Goal: Information Seeking & Learning: Learn about a topic

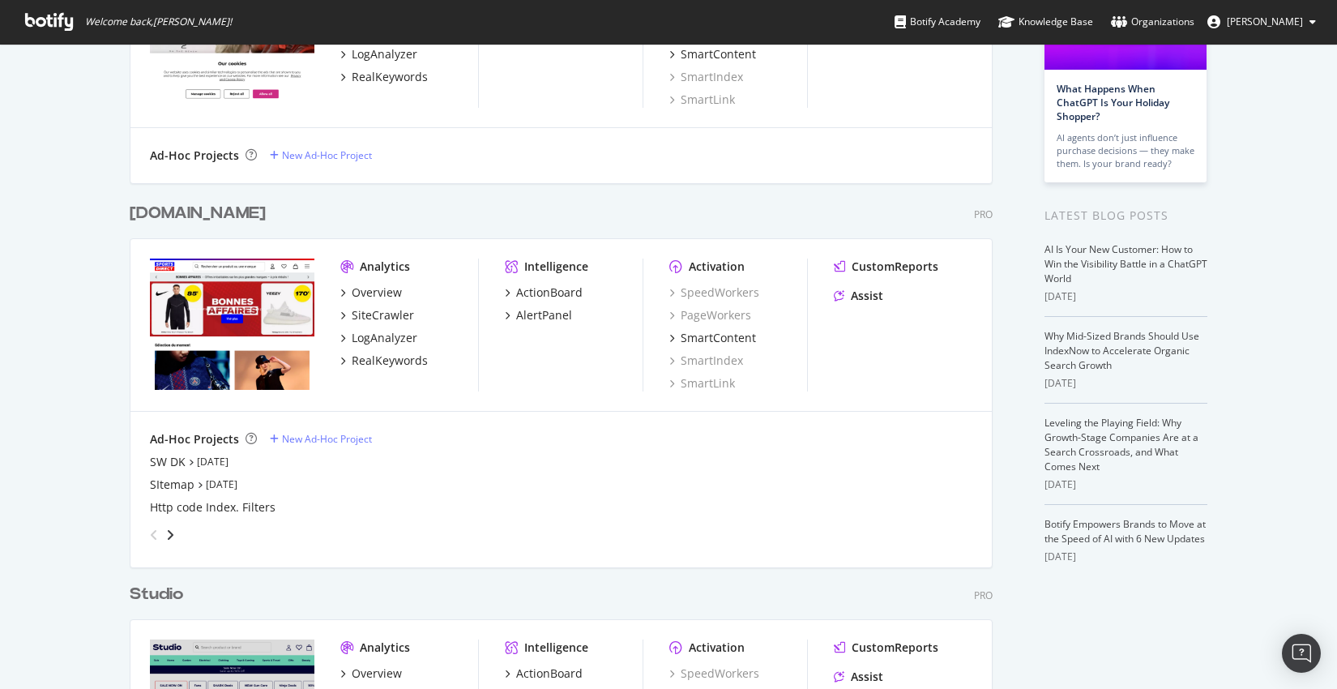
scroll to position [1489, 0]
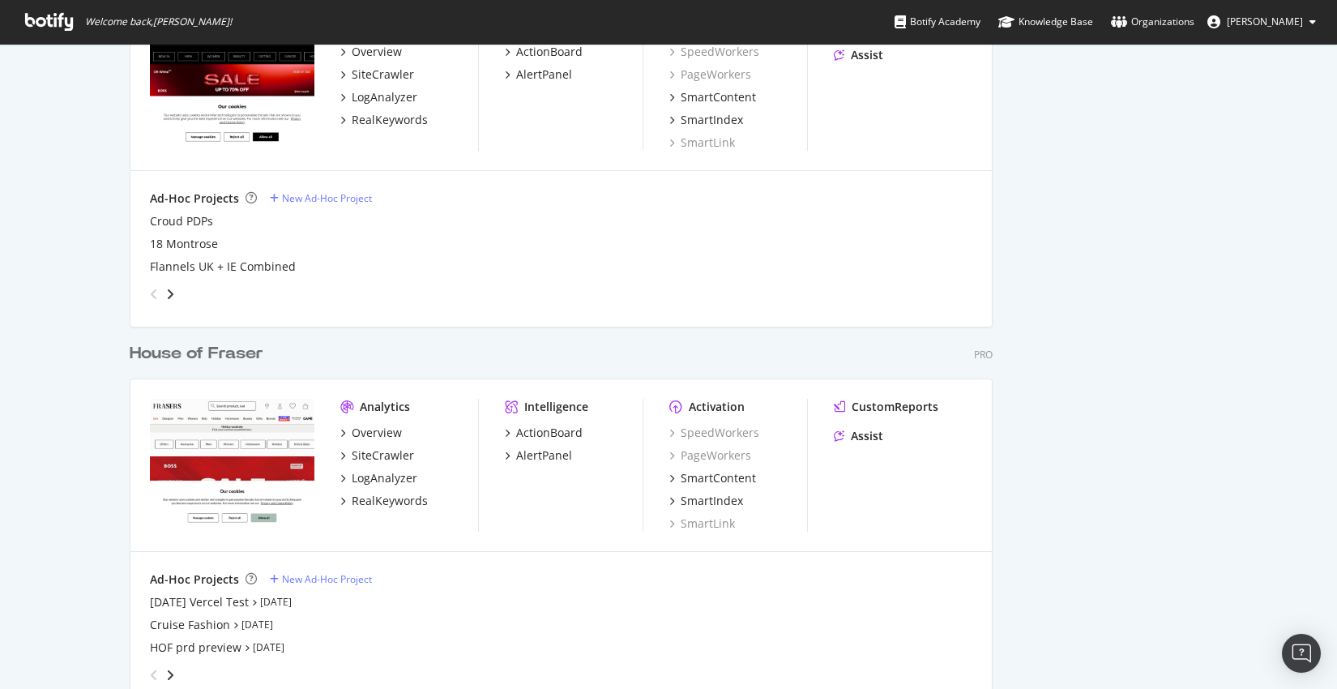
click at [198, 355] on div "House of Fraser" at bounding box center [197, 353] width 134 height 23
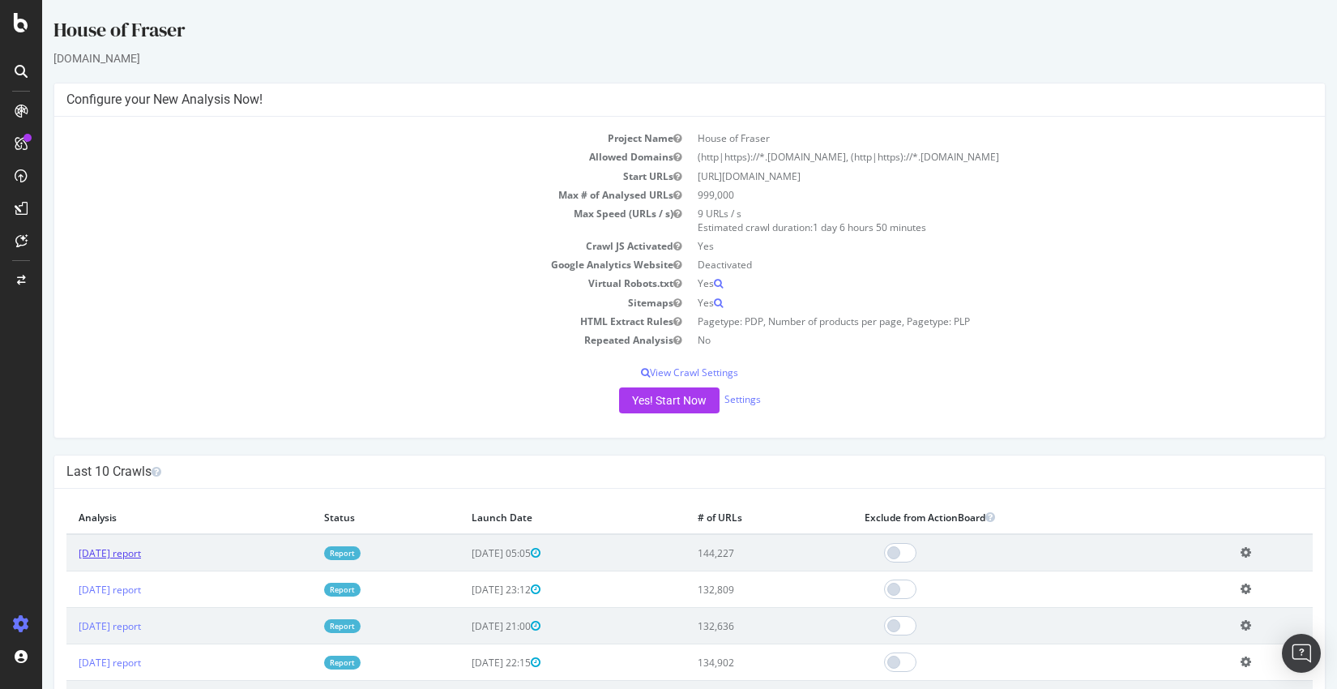
click at [141, 551] on link "2025 Aug. 22nd report" at bounding box center [110, 553] width 62 height 14
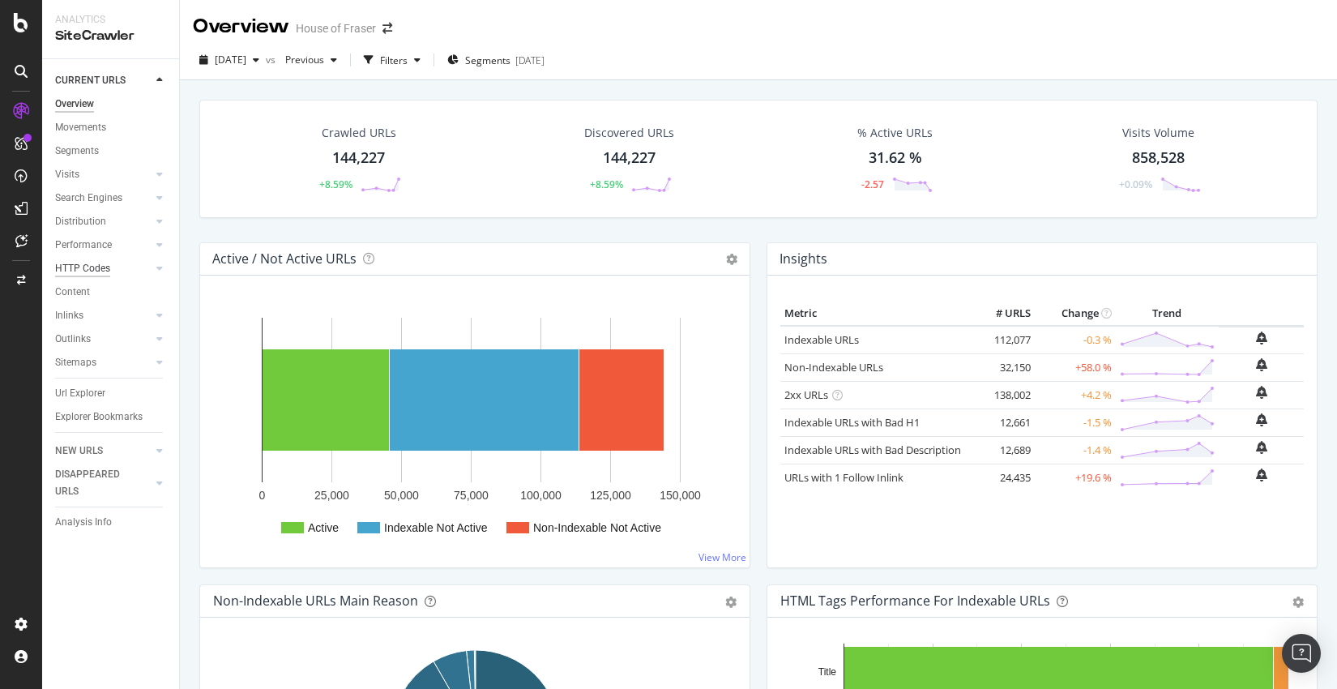
click at [97, 271] on div "HTTP Codes" at bounding box center [82, 268] width 55 height 17
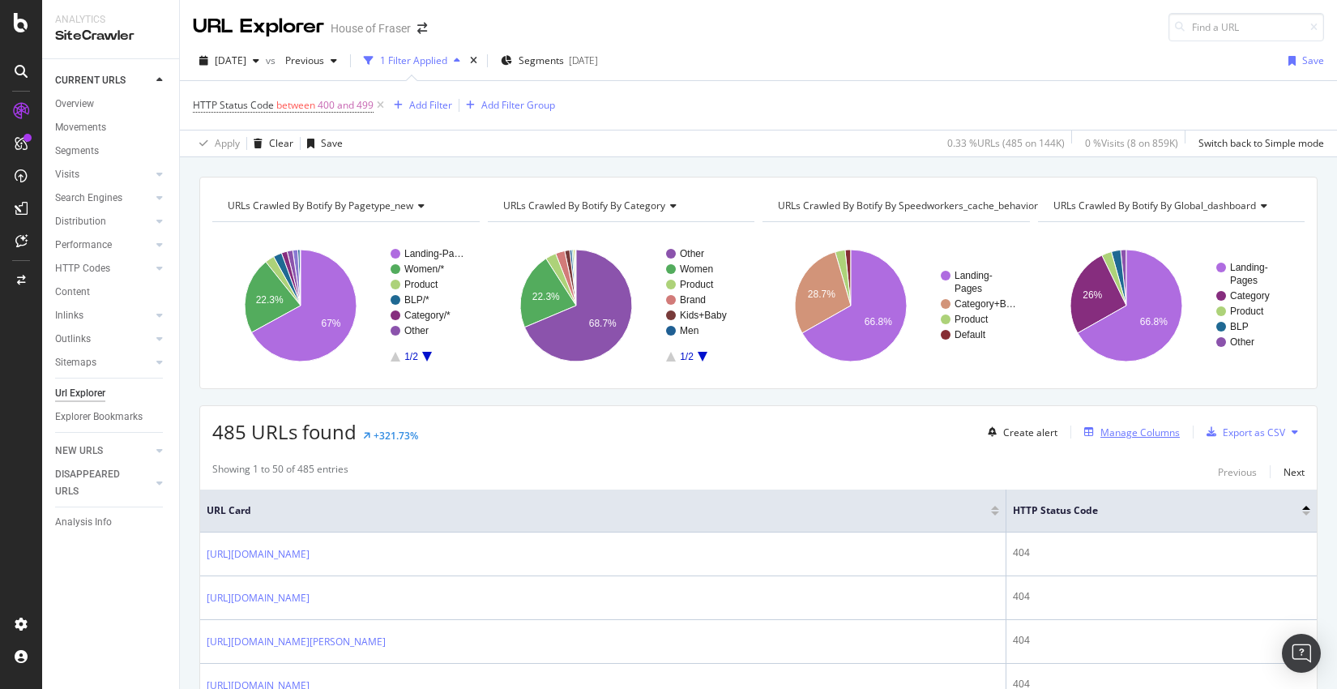
click at [1142, 429] on div "Manage Columns" at bounding box center [1139, 432] width 79 height 14
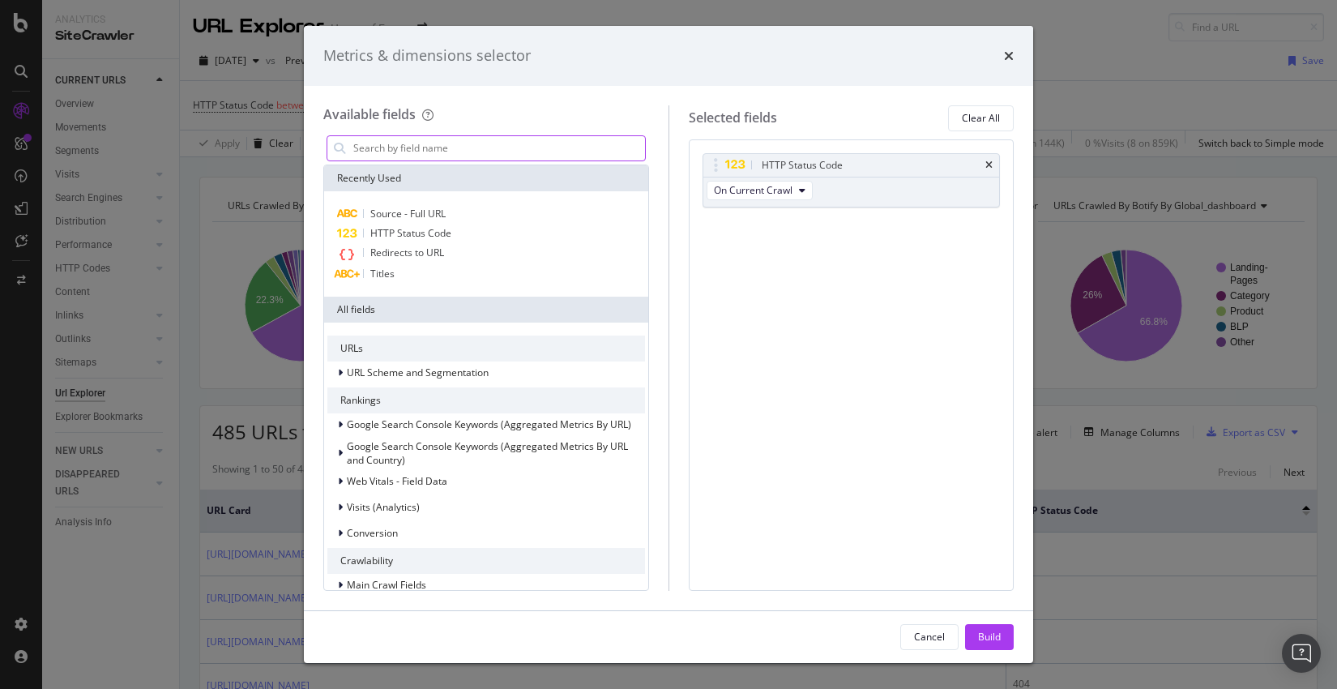
click at [472, 144] on input "modal" at bounding box center [498, 148] width 293 height 24
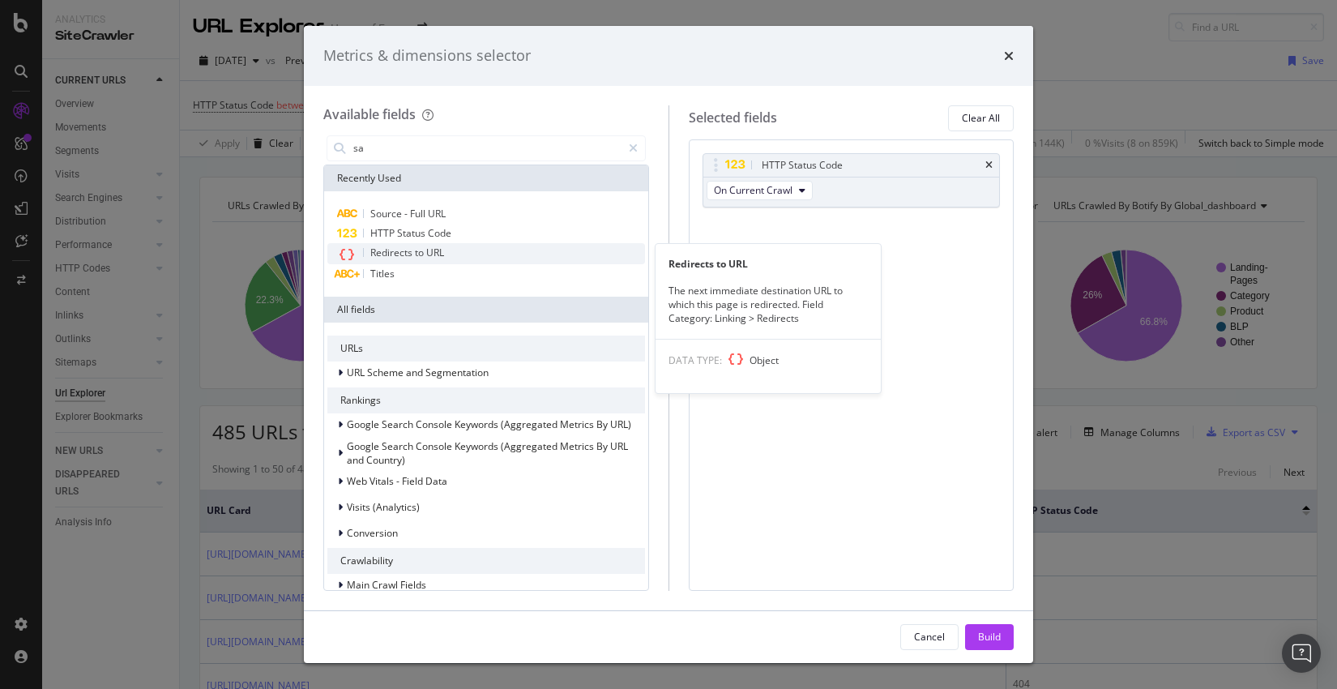
type input "s"
type input "a"
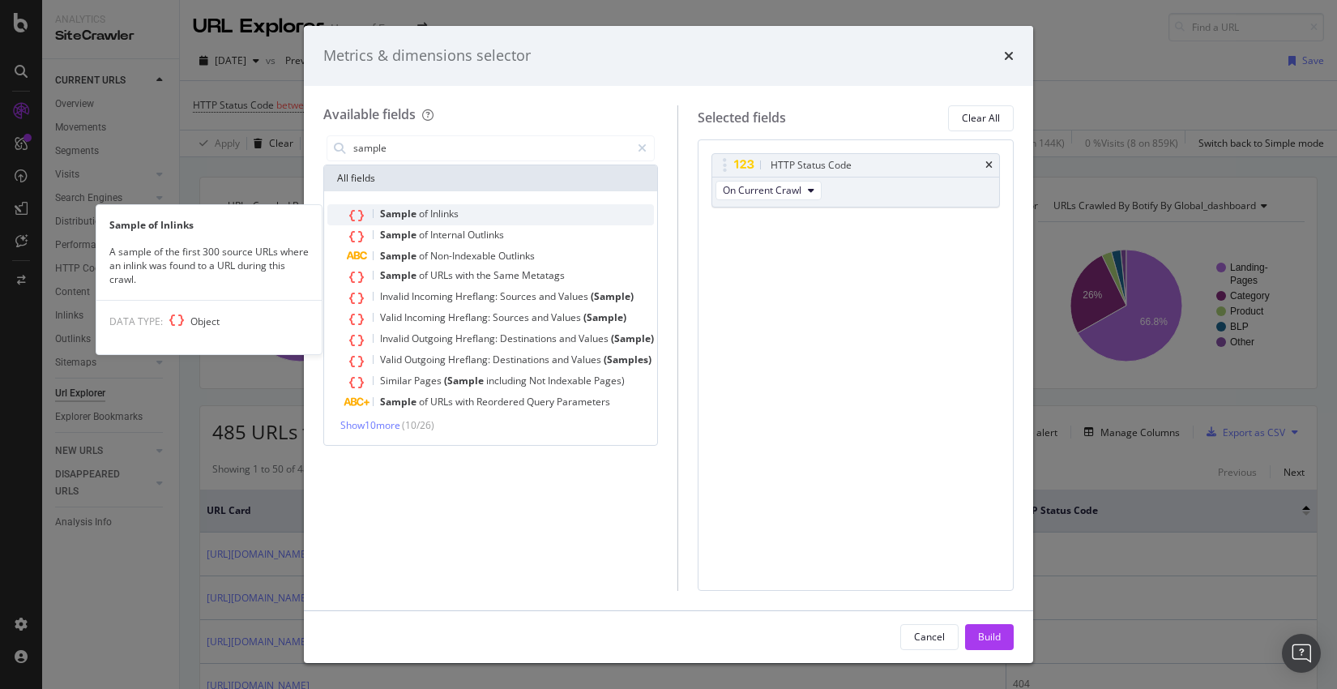
type input "sample"
click at [439, 214] on span "Inlinks" at bounding box center [444, 214] width 28 height 14
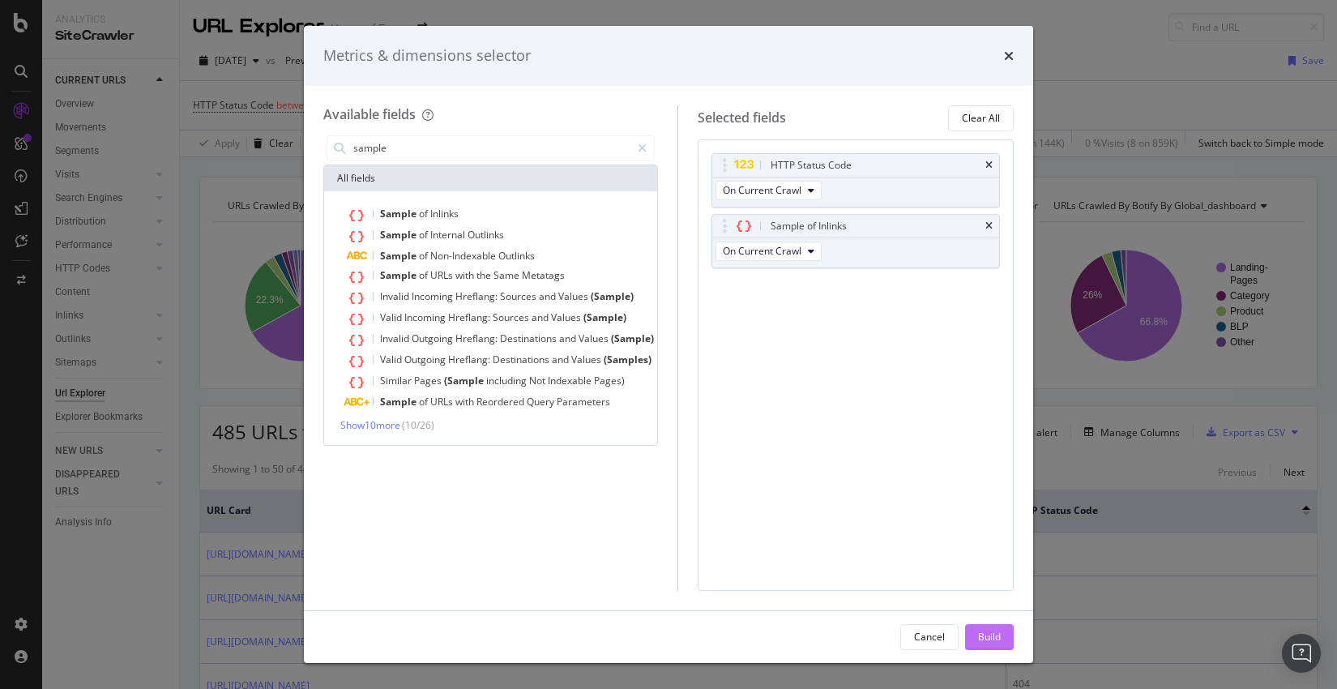
click at [986, 635] on div "Build" at bounding box center [989, 636] width 23 height 14
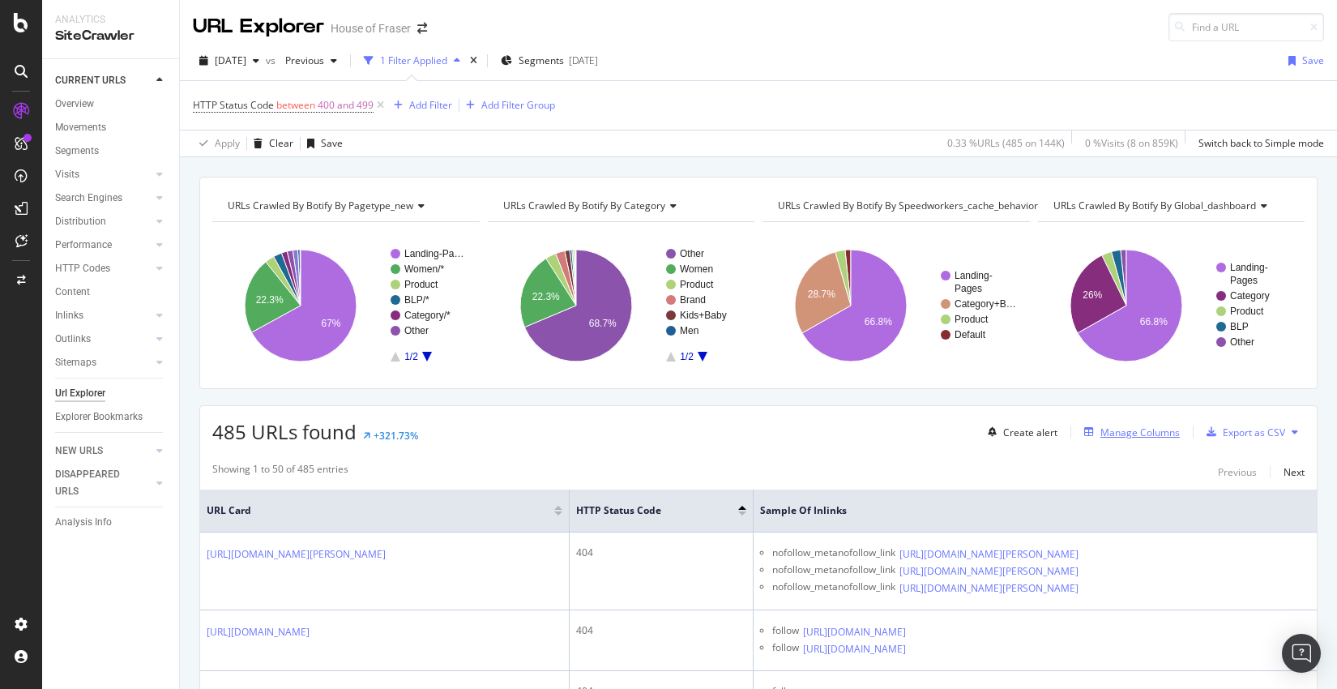
click at [1106, 432] on div "Manage Columns" at bounding box center [1139, 432] width 79 height 14
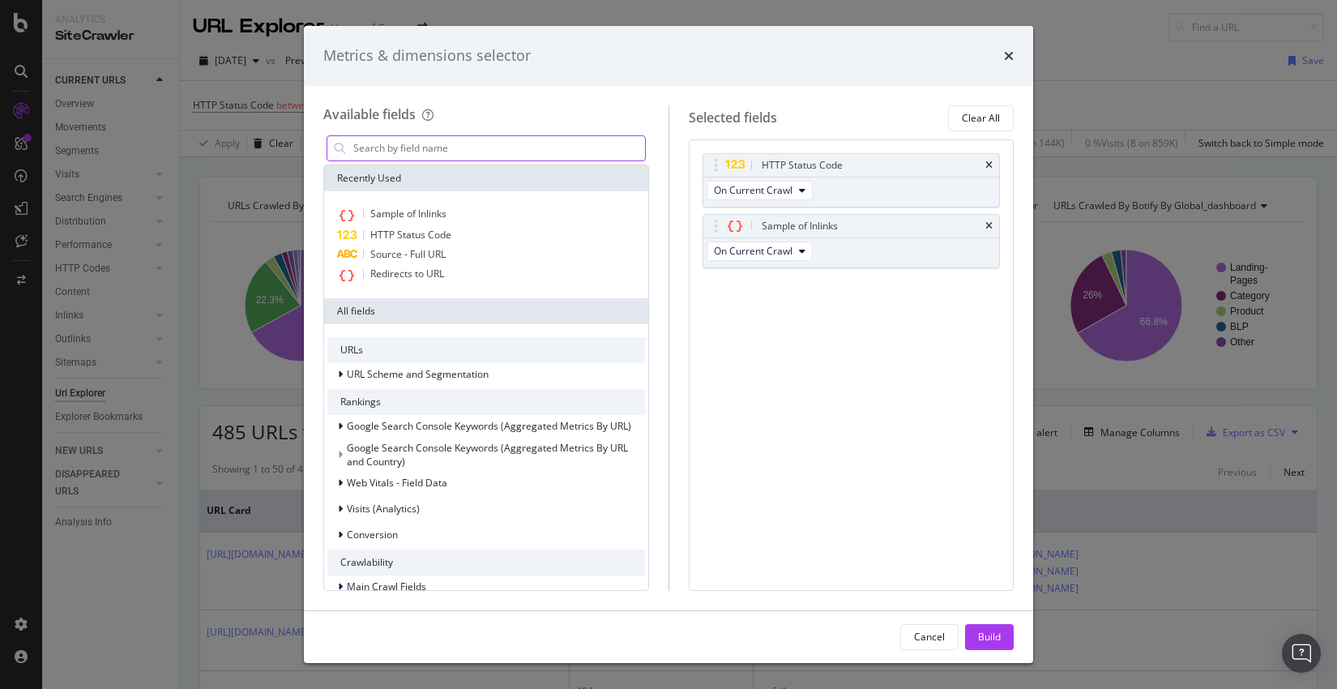
click at [456, 147] on input "modal" at bounding box center [498, 148] width 293 height 24
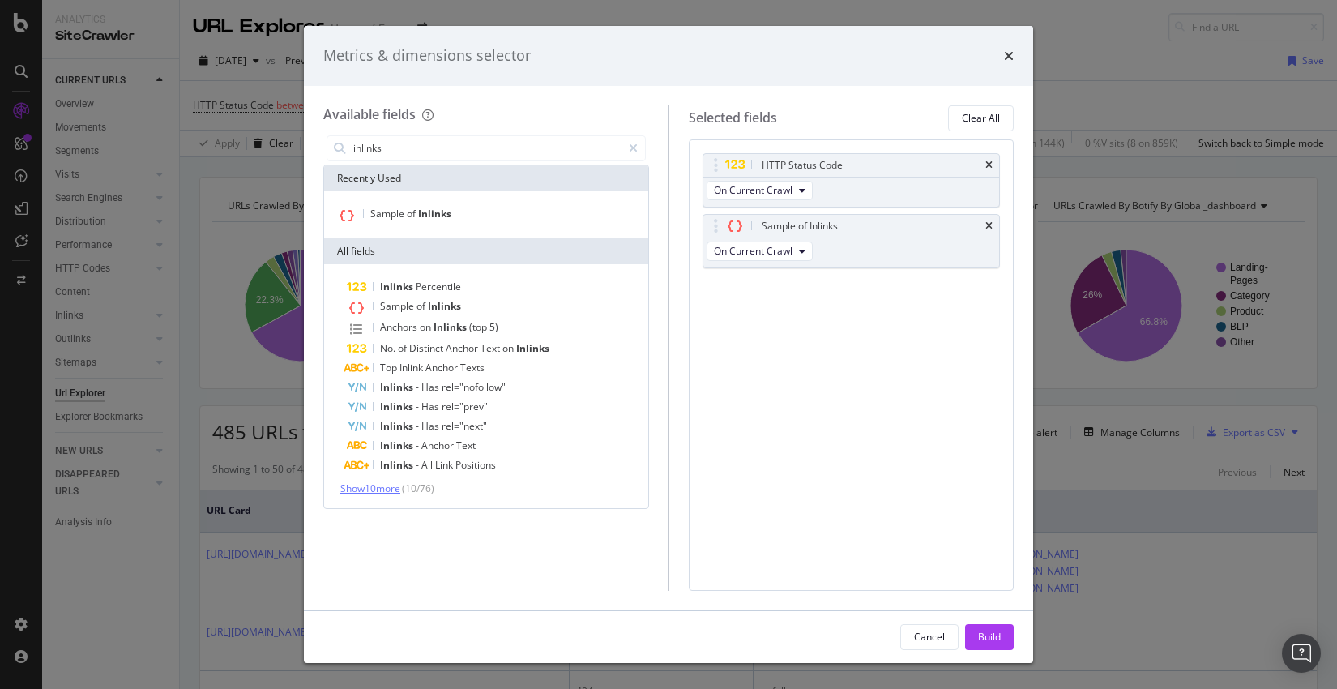
type input "inlinks"
click at [386, 492] on span "Show 10 more" at bounding box center [370, 488] width 60 height 14
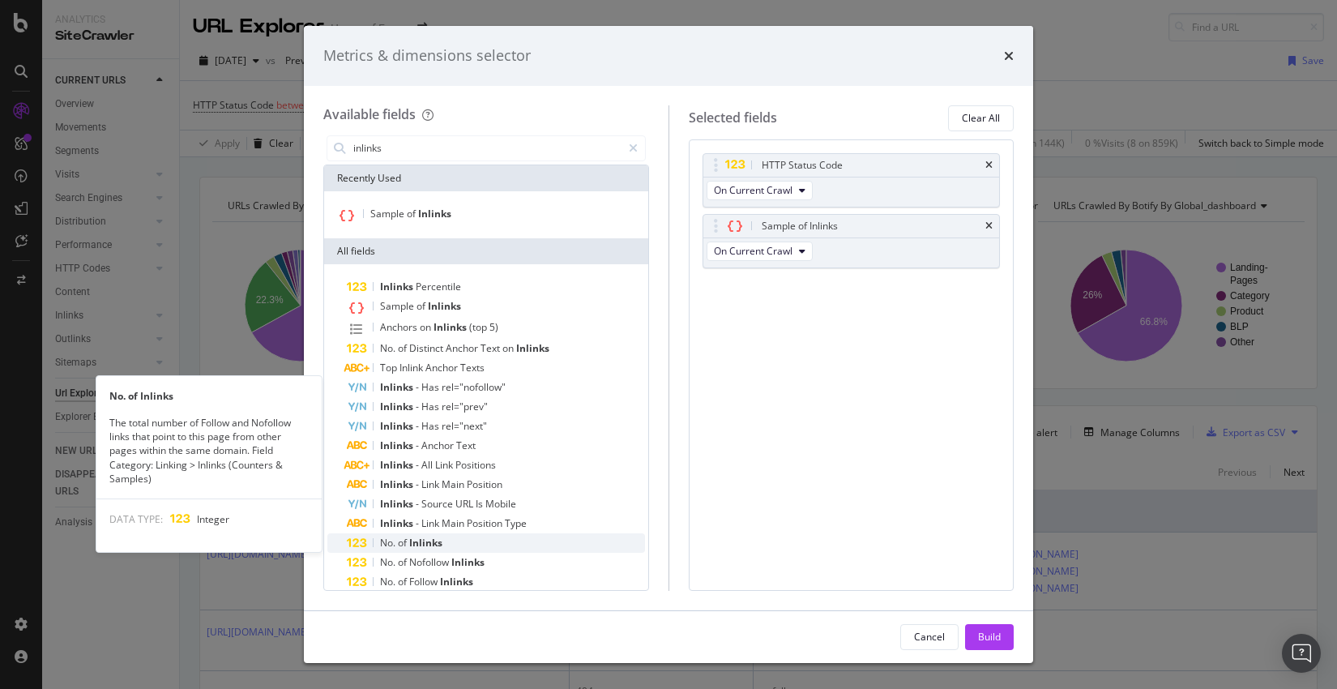
click at [433, 539] on span "Inlinks" at bounding box center [425, 542] width 33 height 14
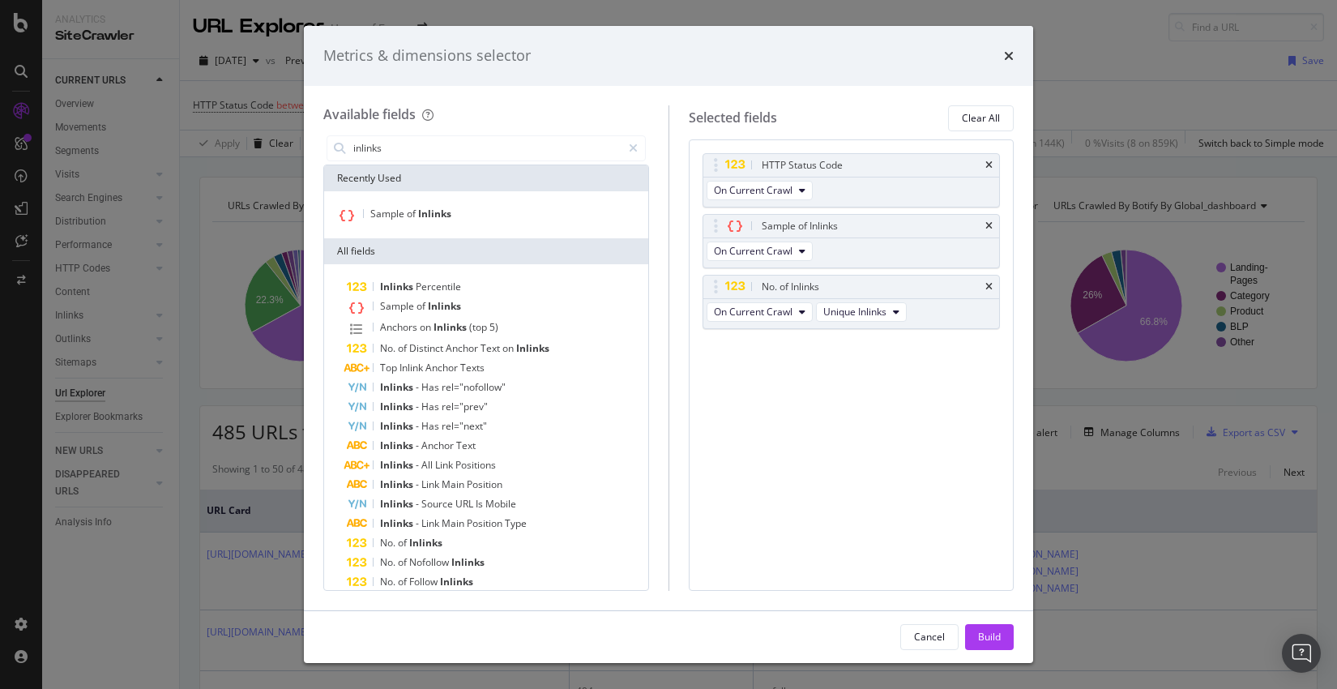
click at [986, 653] on div "Cancel Build" at bounding box center [668, 637] width 729 height 52
click at [990, 632] on div "Build" at bounding box center [989, 636] width 23 height 14
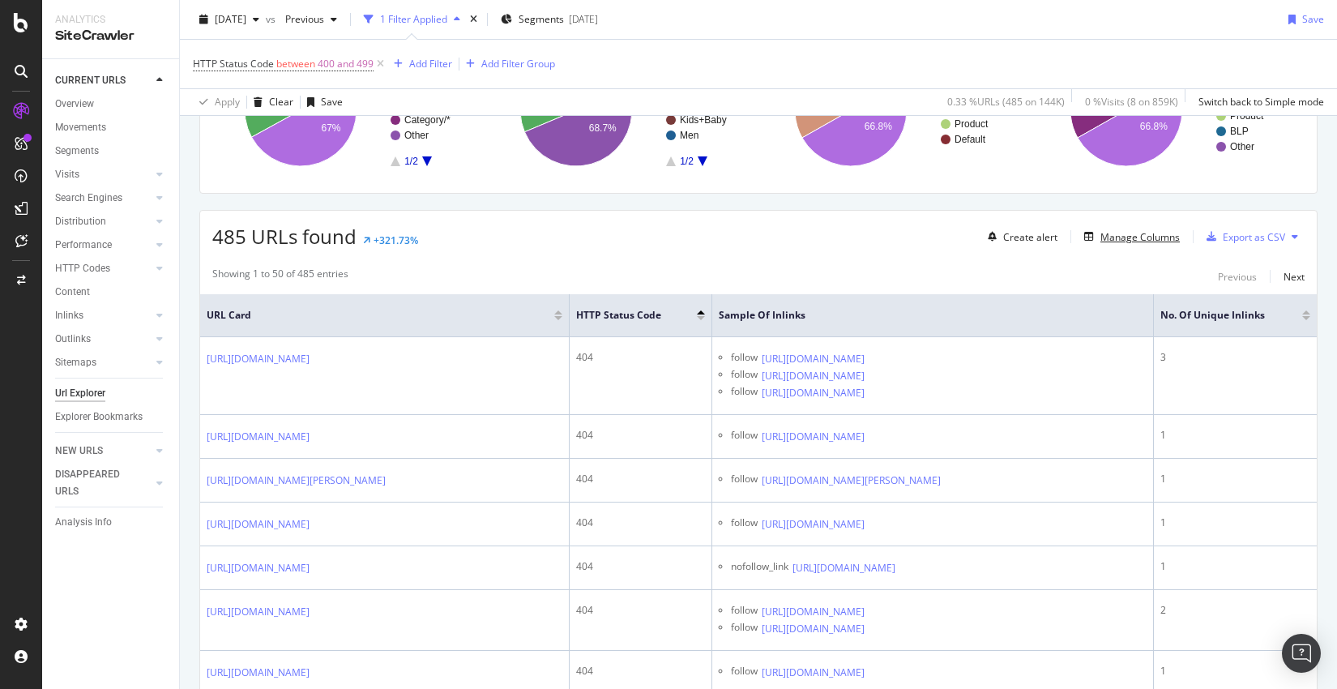
scroll to position [196, 0]
click at [1303, 316] on div at bounding box center [1306, 317] width 8 height 4
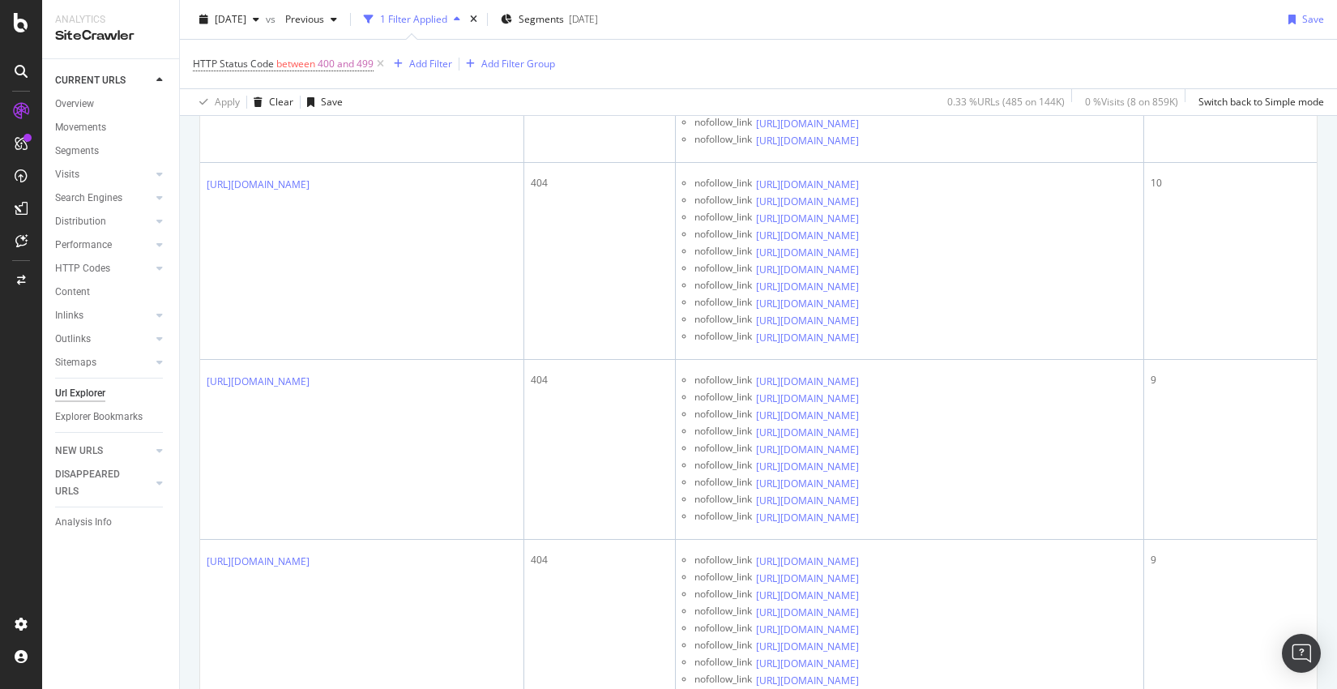
scroll to position [29762, 0]
